Goal: Check status: Check status

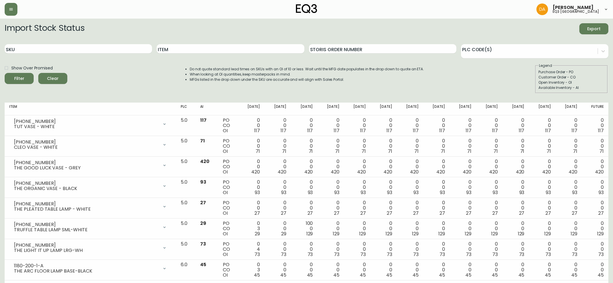
click at [36, 44] on div "SKU" at bounding box center [78, 48] width 147 height 19
click at [32, 47] on input "SKU" at bounding box center [78, 48] width 147 height 9
paste input "7050-347-16-A"
type input "7050-347-16-A"
click at [21, 79] on icon "submit" at bounding box center [17, 78] width 8 height 8
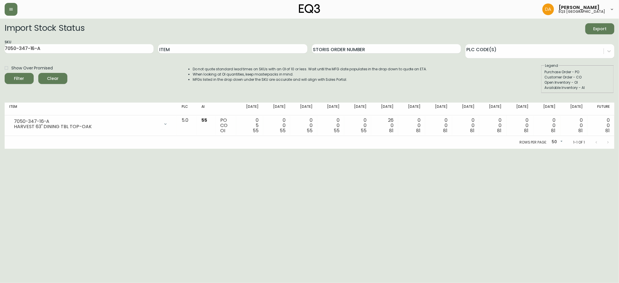
click at [50, 76] on span "Clear" at bounding box center [53, 78] width 20 height 7
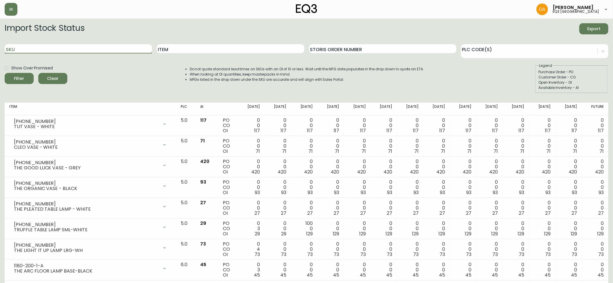
click at [15, 48] on input "SKU" at bounding box center [78, 48] width 147 height 9
paste input "7050-347-16-B"
type input "7050-347-16-B"
click at [21, 77] on div "Filter" at bounding box center [19, 78] width 10 height 7
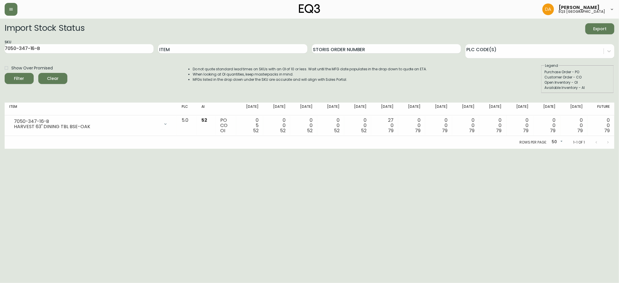
click at [50, 81] on span "Clear" at bounding box center [53, 78] width 20 height 7
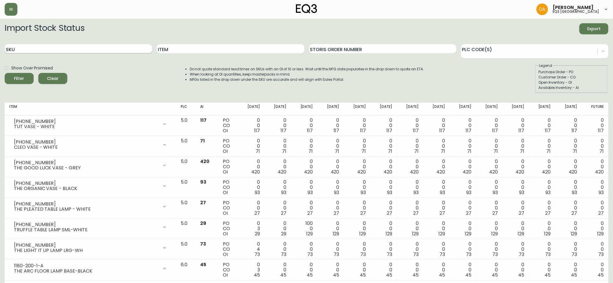
click at [17, 48] on input "SKU" at bounding box center [78, 48] width 147 height 9
paste input "[PHONE_NUMBER]"
type input "[PHONE_NUMBER]"
click at [21, 76] on span "Filter" at bounding box center [19, 78] width 10 height 7
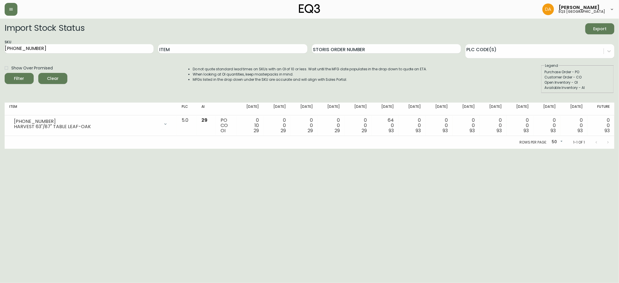
click at [49, 75] on button "Clear" at bounding box center [52, 78] width 29 height 11
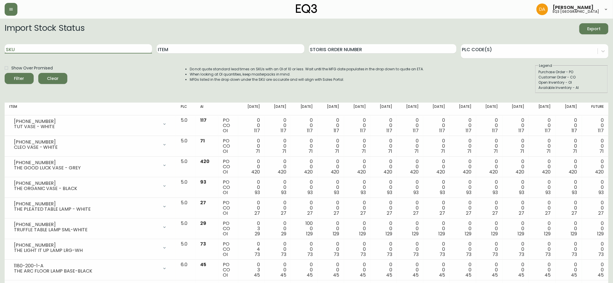
click at [17, 49] on input "SKU" at bounding box center [78, 48] width 147 height 9
paste input "[PHONE_NUMBER]"
type input "[PHONE_NUMBER]"
click at [21, 78] on span "Filter" at bounding box center [19, 78] width 10 height 7
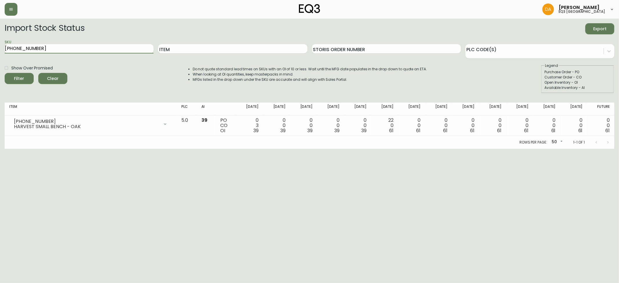
drag, startPoint x: 89, startPoint y: 48, endPoint x: 0, endPoint y: 38, distance: 89.4
click at [0, 38] on main "Import Stock Status Export SKU [PHONE_NUMBER] Item Storis Order Number PLC Code…" at bounding box center [309, 84] width 619 height 130
click at [243, 44] on input "Item" at bounding box center [232, 48] width 149 height 9
type input "HATCH"
click at [5, 73] on button "Filter" at bounding box center [19, 78] width 29 height 11
